Goal: Find specific page/section: Find specific page/section

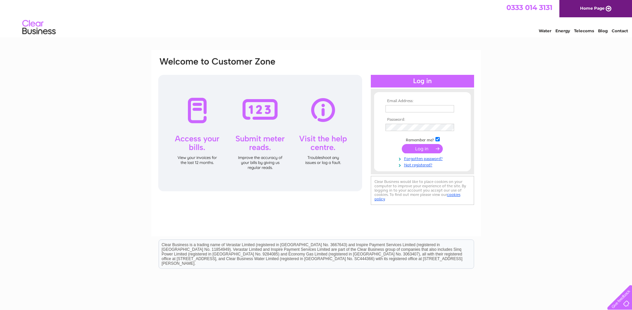
type input "pm@brightwaterproperties.co.uk"
drag, startPoint x: 419, startPoint y: 148, endPoint x: 434, endPoint y: 143, distance: 15.8
click at [419, 148] on input "submit" at bounding box center [422, 148] width 41 height 9
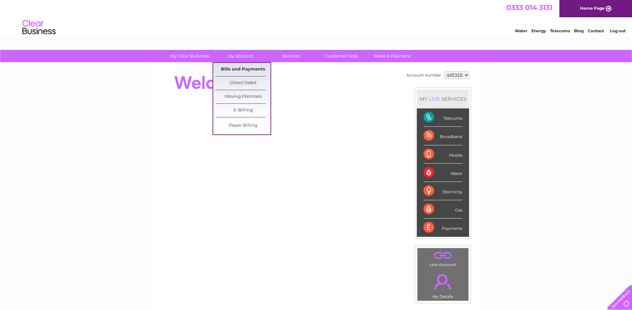
click at [239, 73] on link "Bills and Payments" at bounding box center [242, 69] width 55 height 13
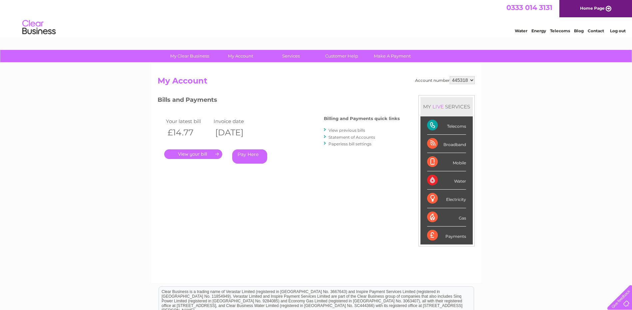
click at [201, 156] on link "." at bounding box center [193, 155] width 58 height 10
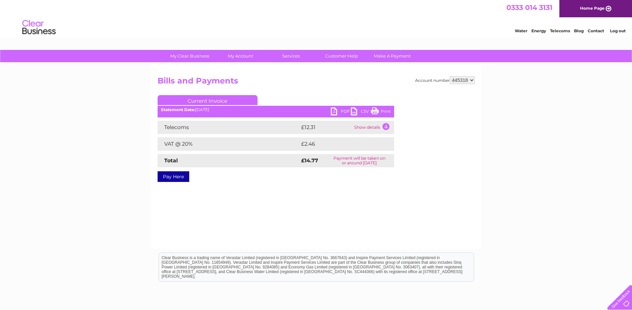
click at [345, 109] on link "PDF" at bounding box center [341, 113] width 20 height 10
